Goal: Transaction & Acquisition: Purchase product/service

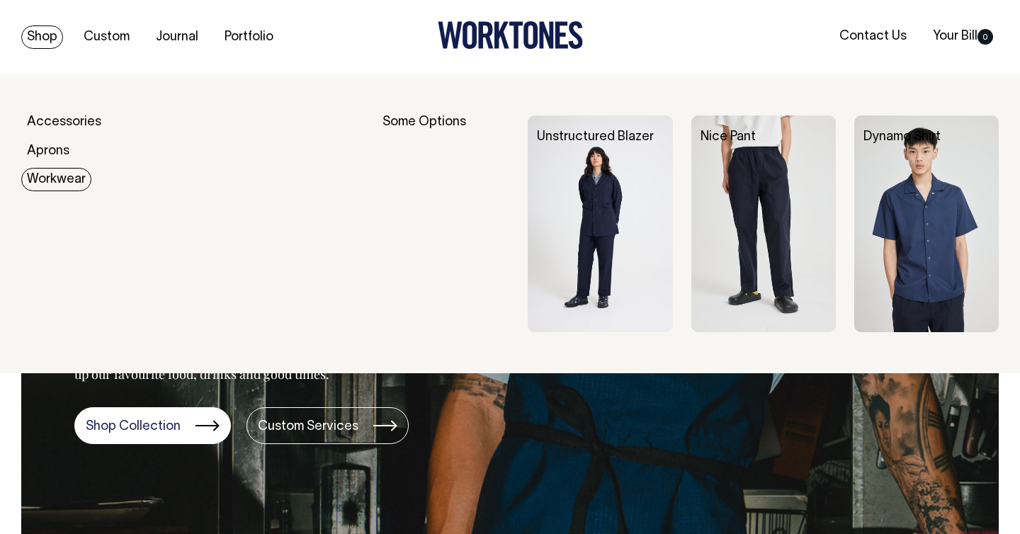
click at [933, 236] on img at bounding box center [926, 223] width 145 height 217
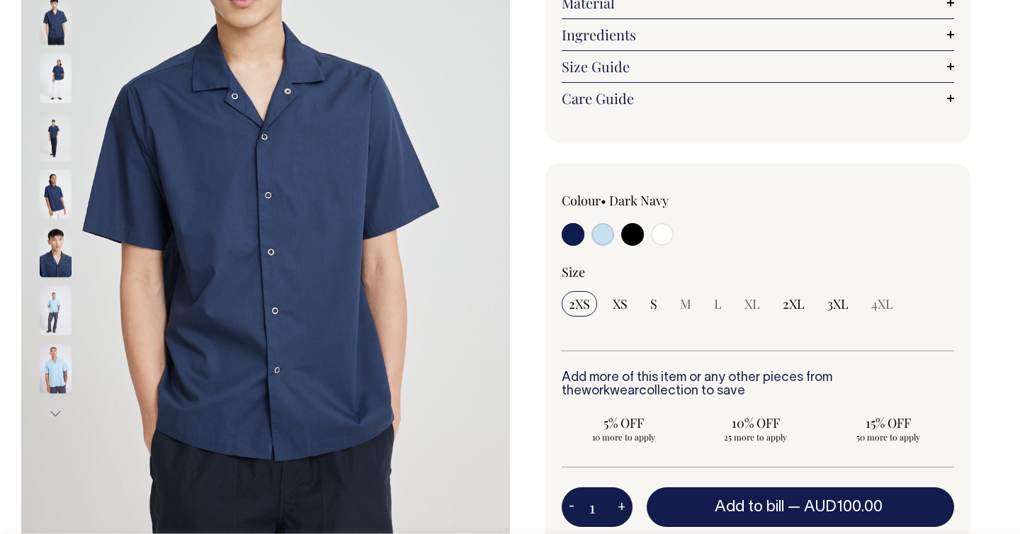
scroll to position [247, 0]
click at [665, 238] on input "radio" at bounding box center [662, 234] width 23 height 23
radio input "true"
select select "Off-White"
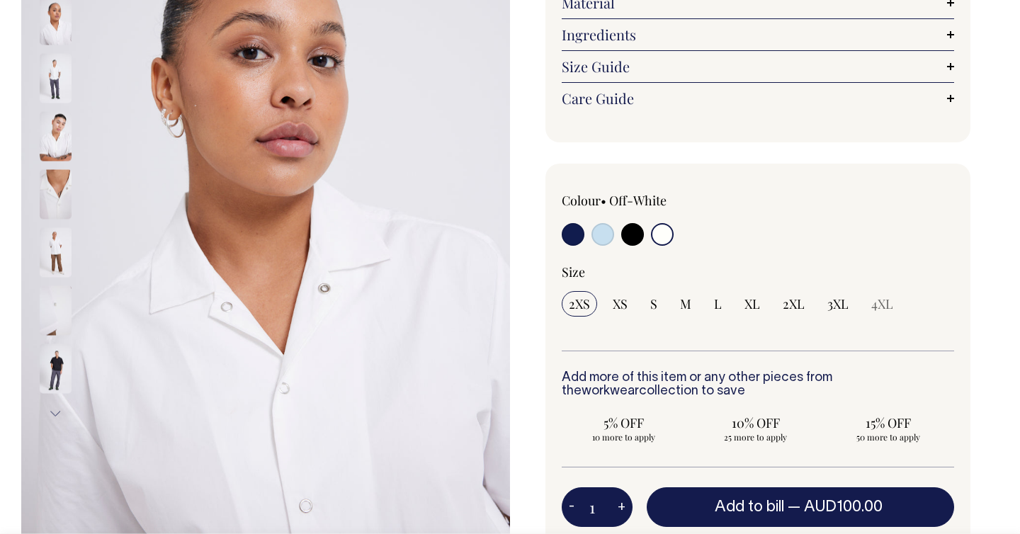
click at [60, 258] on img at bounding box center [56, 252] width 32 height 50
